Goal: Transaction & Acquisition: Purchase product/service

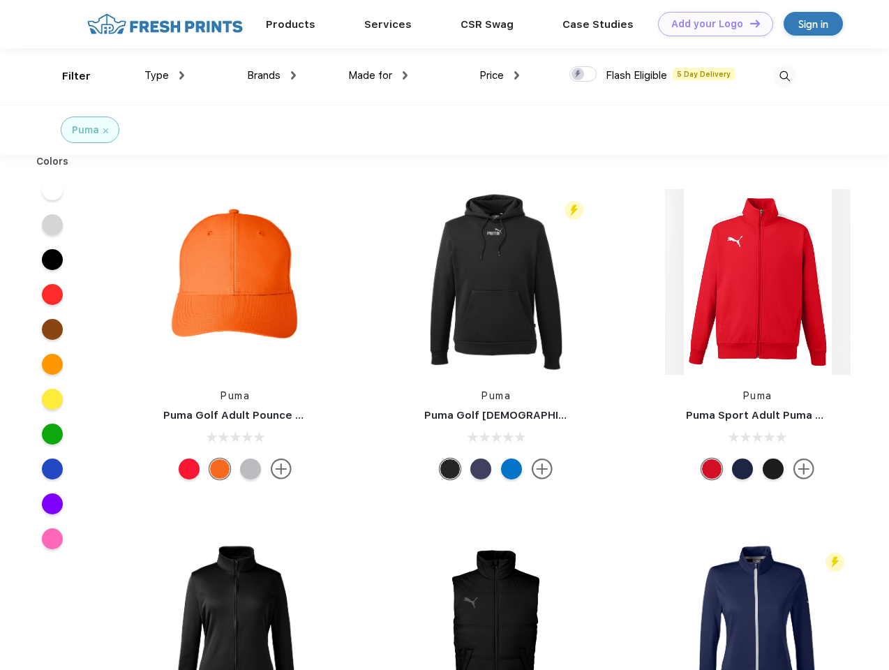
click at [711, 24] on link "Add your Logo Design Tool" at bounding box center [715, 24] width 115 height 24
click at [0, 0] on div "Design Tool" at bounding box center [0, 0] width 0 height 0
click at [749, 23] on link "Add your Logo Design Tool" at bounding box center [715, 24] width 115 height 24
click at [67, 76] on div "Filter" at bounding box center [76, 76] width 29 height 16
click at [165, 75] on span "Type" at bounding box center [156, 75] width 24 height 13
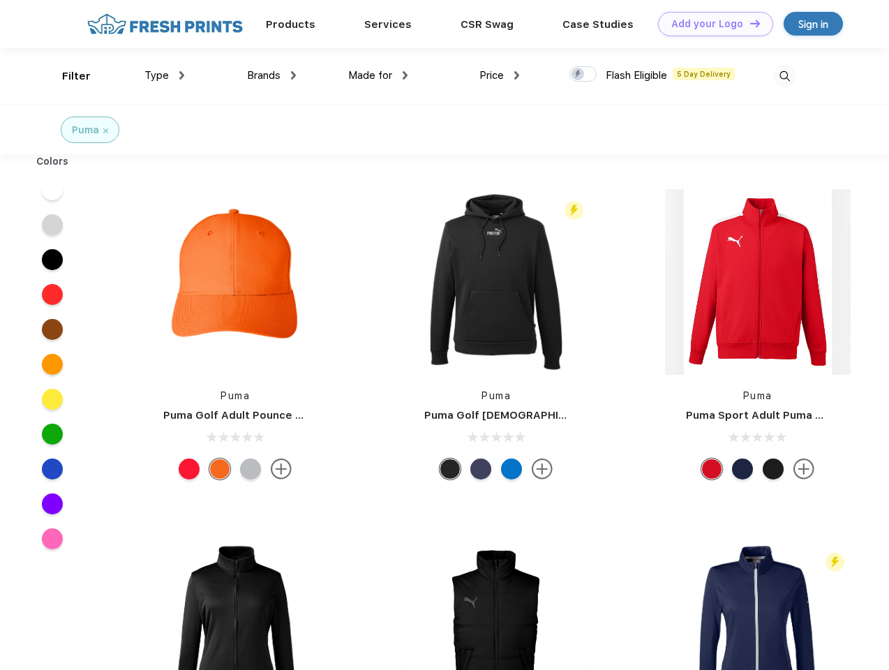
click at [272, 75] on span "Brands" at bounding box center [264, 75] width 34 height 13
click at [378, 75] on span "Made for" at bounding box center [370, 75] width 44 height 13
click at [500, 75] on span "Price" at bounding box center [491, 75] width 24 height 13
click at [583, 75] on div at bounding box center [583, 73] width 27 height 15
click at [579, 75] on input "checkbox" at bounding box center [574, 70] width 9 height 9
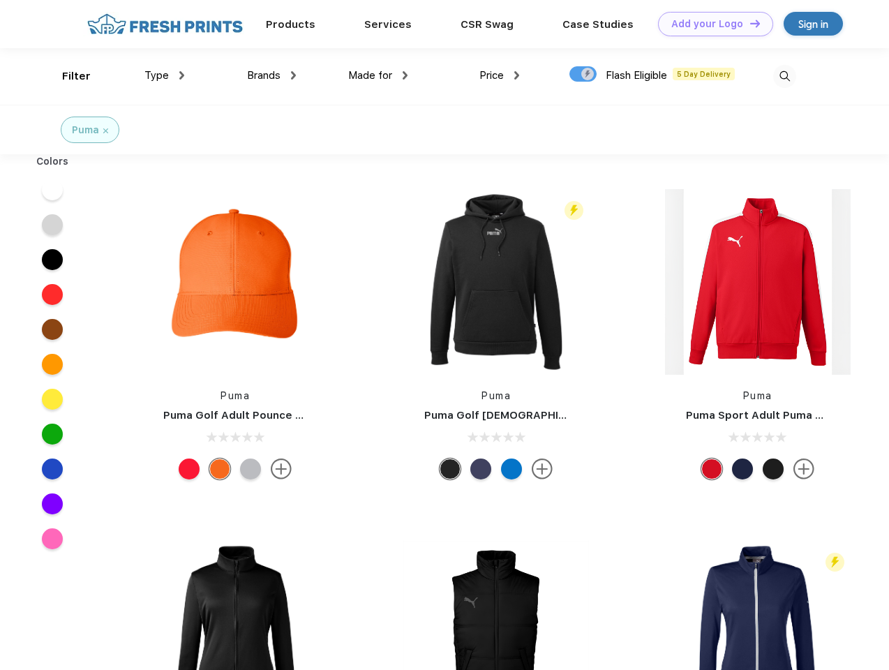
click at [785, 76] on img at bounding box center [784, 76] width 23 height 23
